Goal: Register for event/course

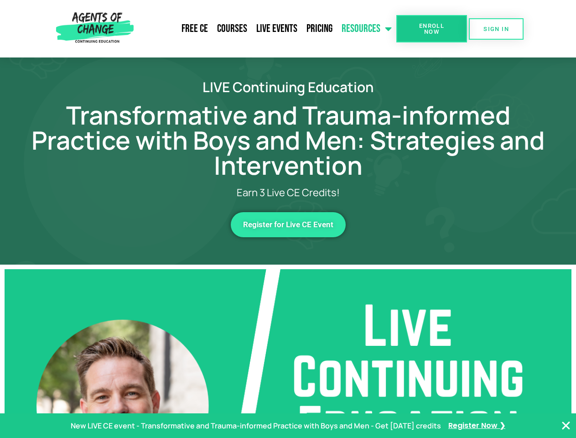
click at [367, 29] on link "Resources" at bounding box center [366, 28] width 59 height 23
click at [431, 29] on span "Enroll Now" at bounding box center [431, 29] width 41 height 12
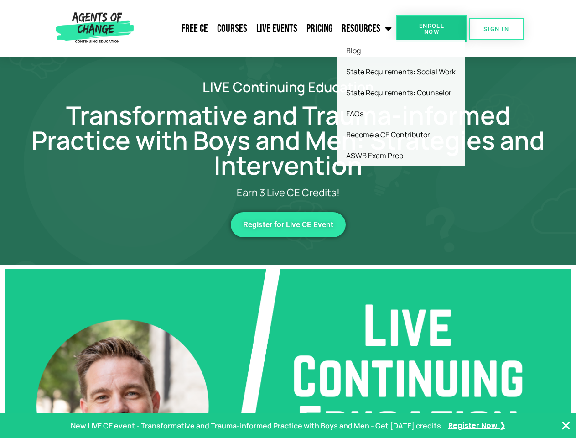
click at [431, 29] on span "Enroll Now" at bounding box center [431, 29] width 41 height 12
click at [496, 29] on span "SIGN IN" at bounding box center [496, 29] width 26 height 6
click at [288, 224] on span "Register for Live CE Event" at bounding box center [288, 225] width 90 height 8
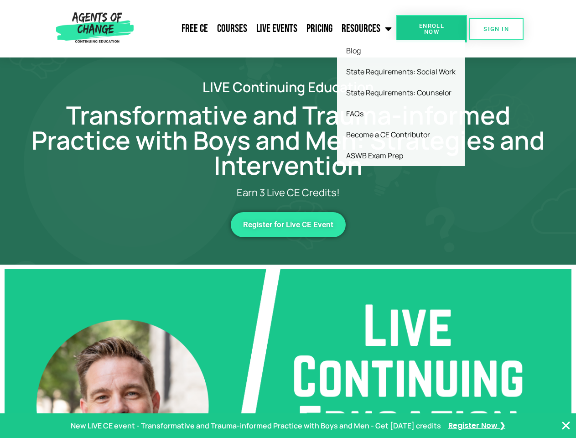
click at [288, 425] on p "New LIVE CE event - Transformative and Trauma-informed Practice with Boys and M…" at bounding box center [256, 425] width 370 height 13
click at [566, 425] on icon "Close Banner" at bounding box center [565, 425] width 11 height 11
